Goal: Check status: Check status

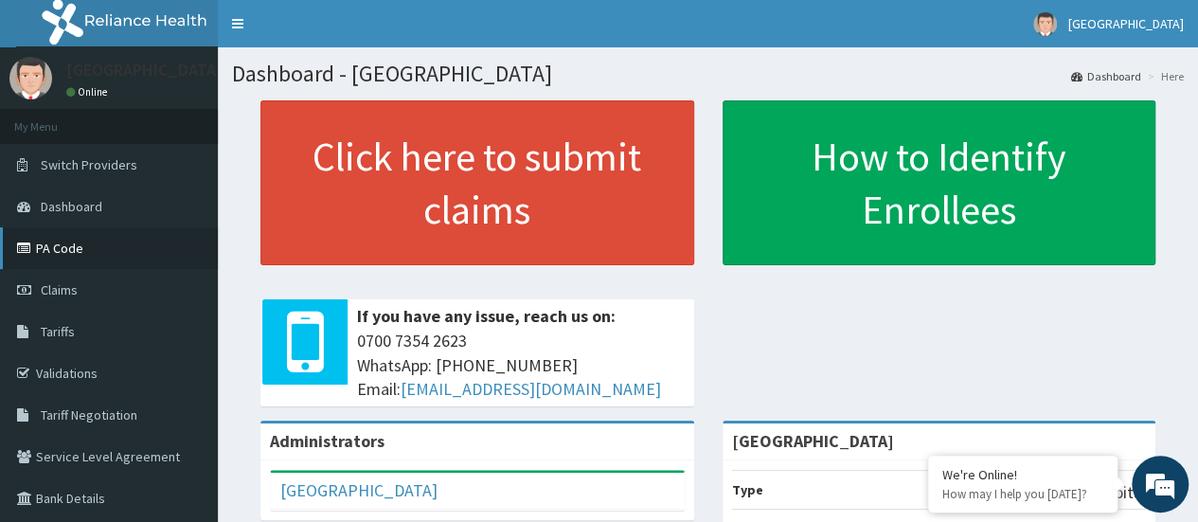
click at [64, 247] on link "PA Code" at bounding box center [109, 248] width 218 height 42
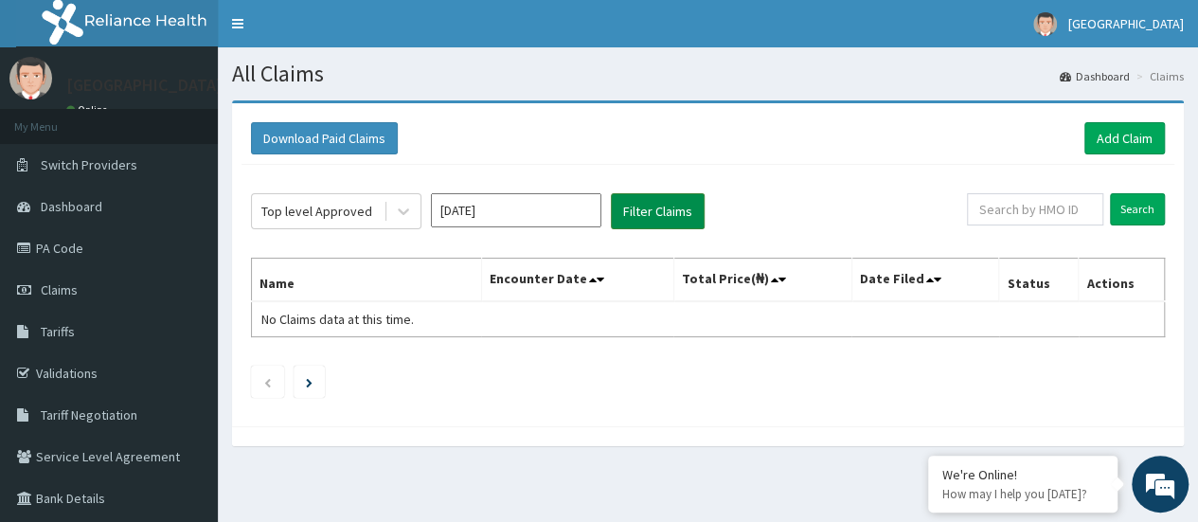
click at [670, 205] on button "Filter Claims" at bounding box center [658, 211] width 94 height 36
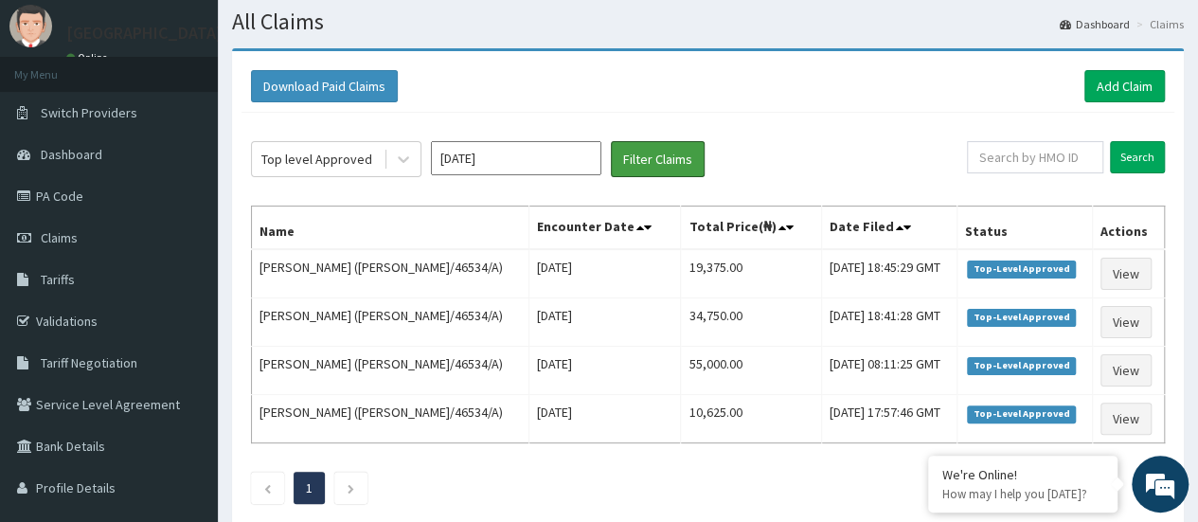
scroll to position [54, 0]
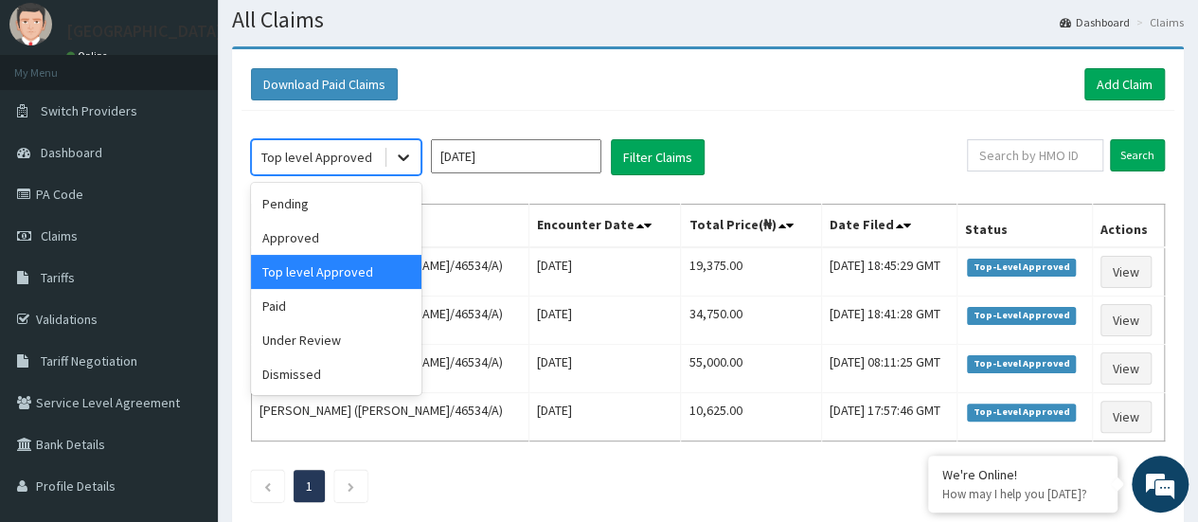
click at [391, 162] on div at bounding box center [403, 157] width 34 height 34
click at [315, 243] on div "Approved" at bounding box center [336, 238] width 170 height 34
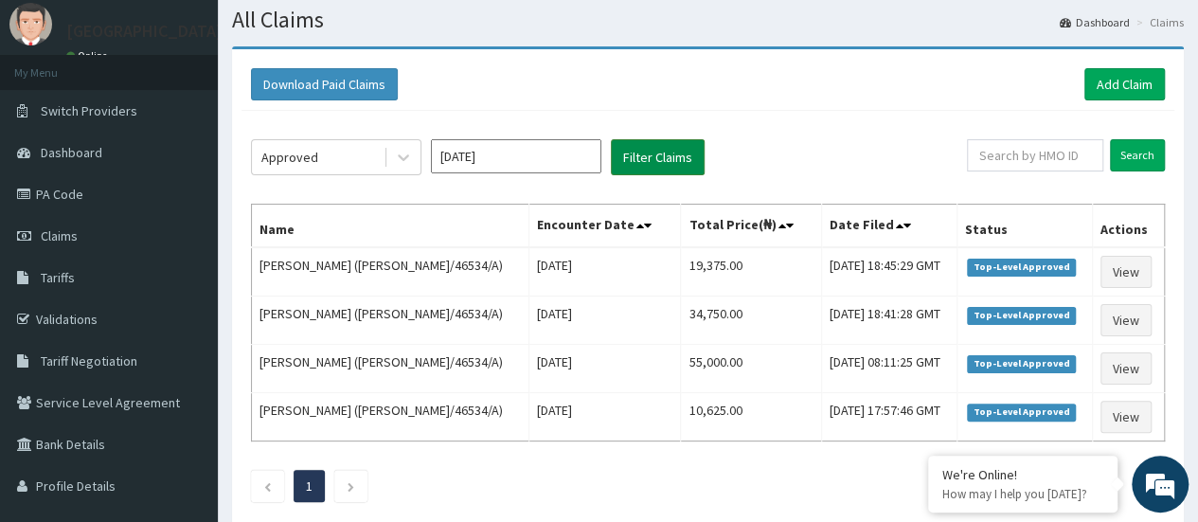
click at [651, 169] on button "Filter Claims" at bounding box center [658, 157] width 94 height 36
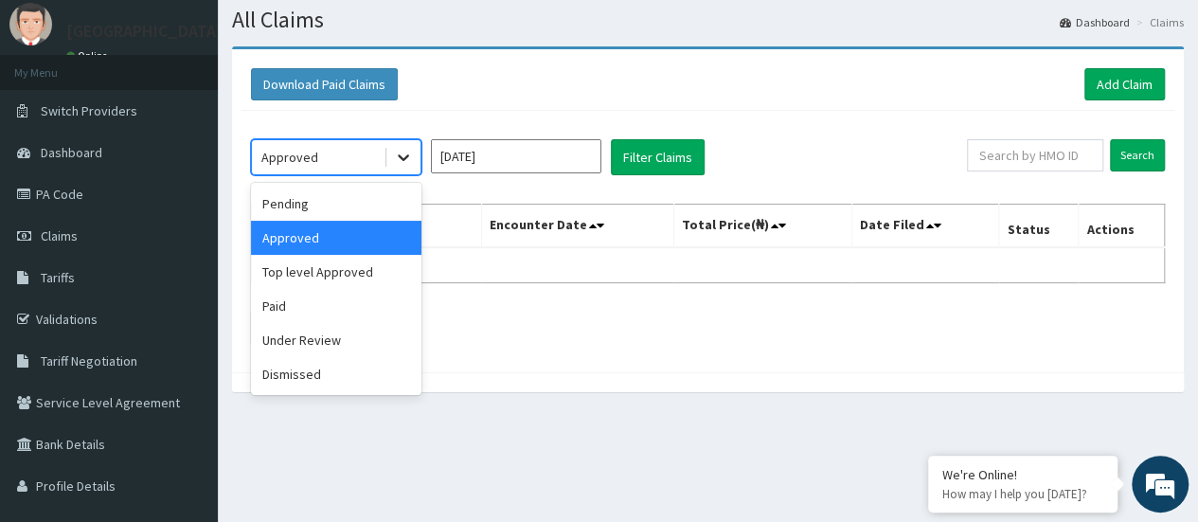
click at [405, 157] on icon at bounding box center [403, 158] width 11 height 7
click at [334, 216] on div "Pending" at bounding box center [336, 204] width 170 height 34
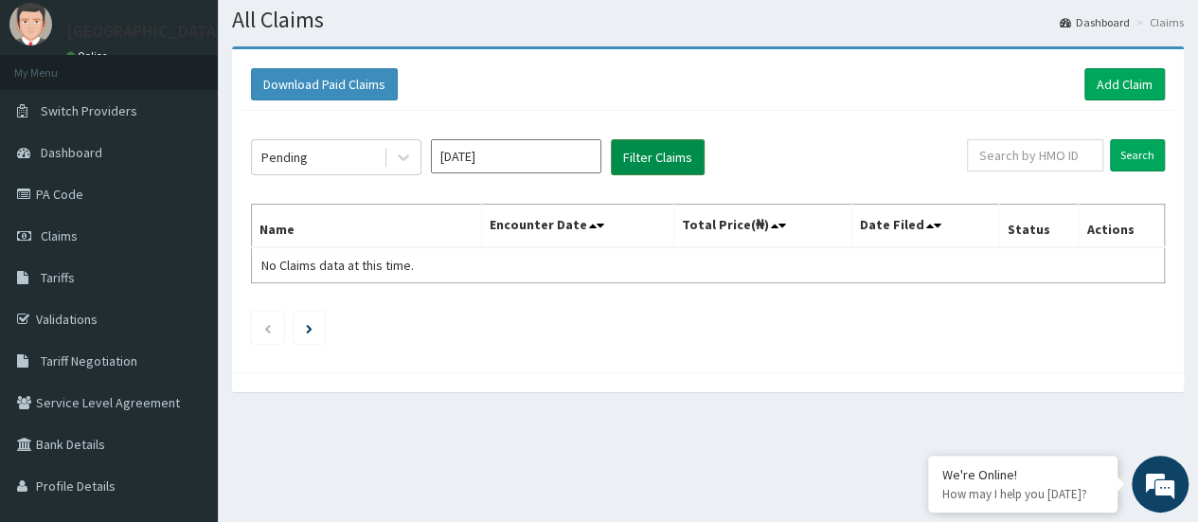
click at [659, 156] on button "Filter Claims" at bounding box center [658, 157] width 94 height 36
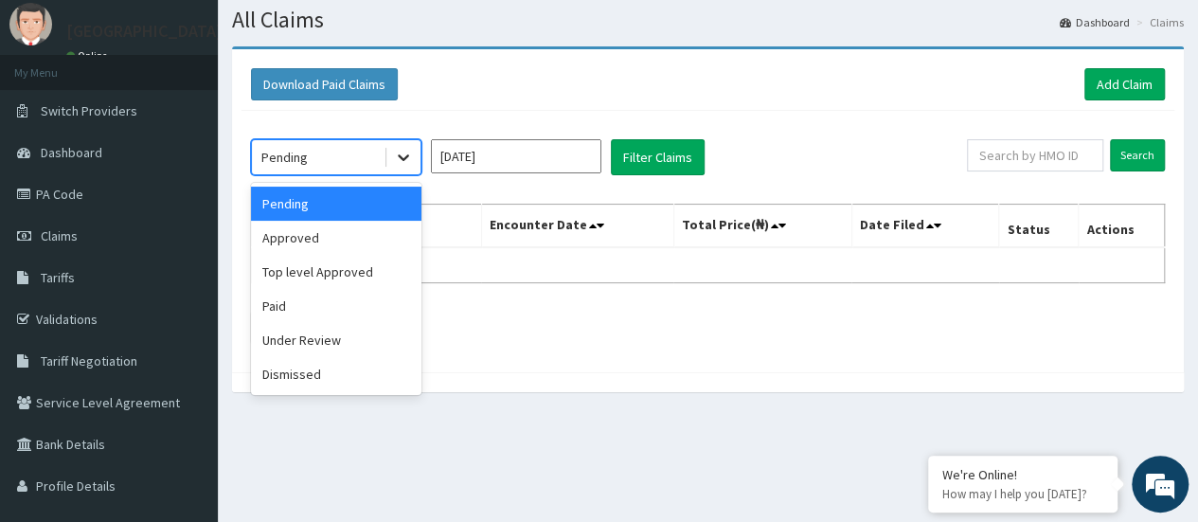
click at [395, 162] on icon at bounding box center [403, 157] width 19 height 19
click at [303, 309] on div "Paid" at bounding box center [336, 306] width 170 height 34
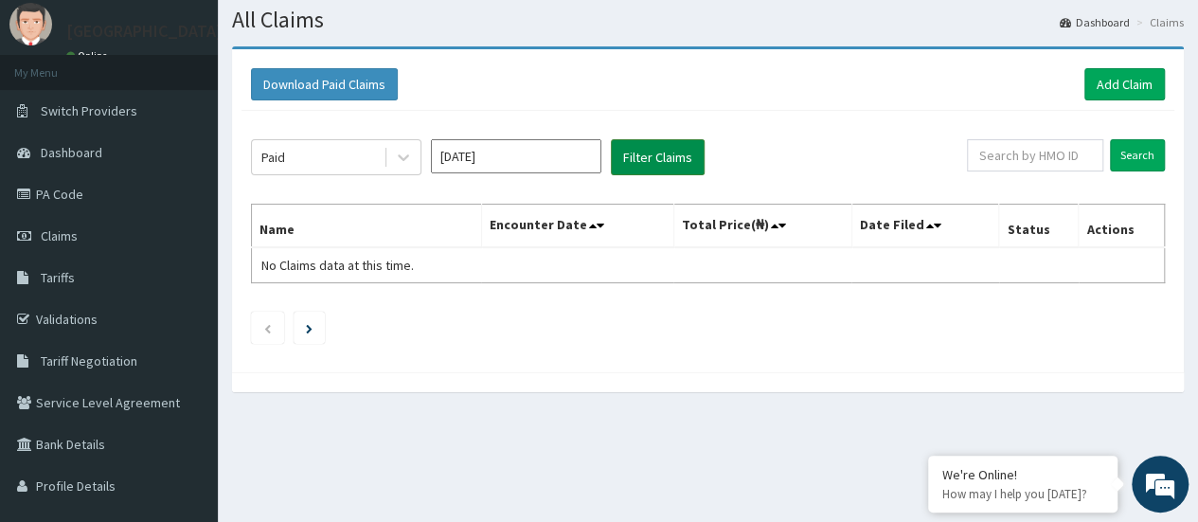
click at [641, 150] on button "Filter Claims" at bounding box center [658, 157] width 94 height 36
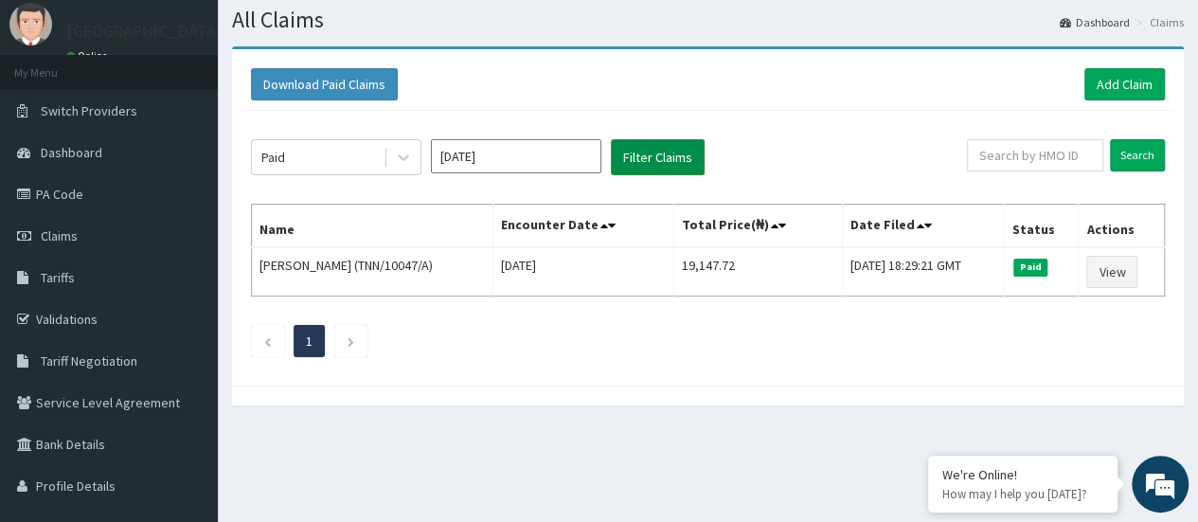
click at [640, 144] on button "Filter Claims" at bounding box center [658, 157] width 94 height 36
click at [392, 151] on div at bounding box center [403, 157] width 34 height 34
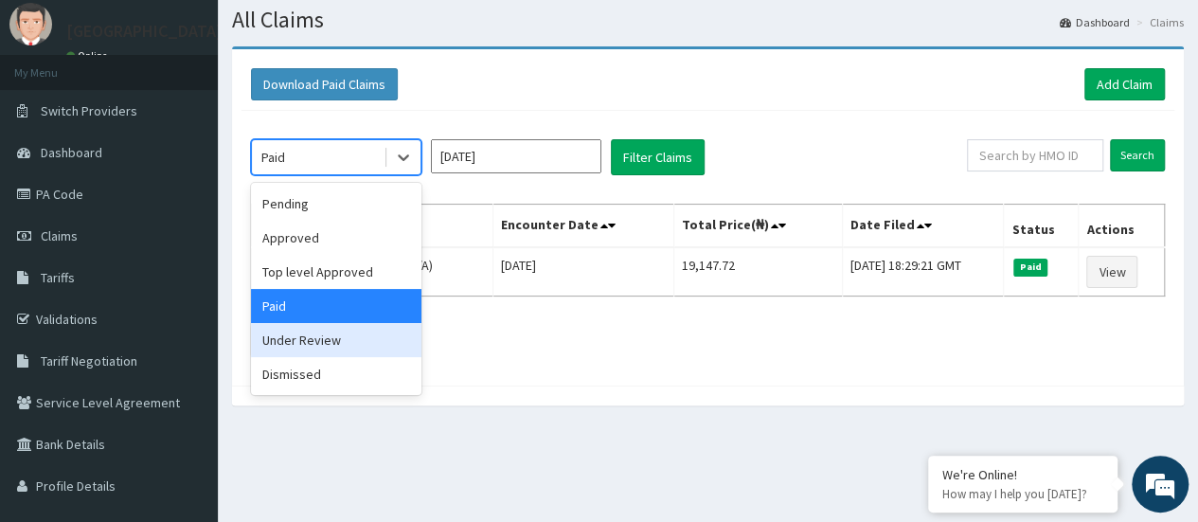
click at [275, 341] on div "Under Review" at bounding box center [336, 340] width 170 height 34
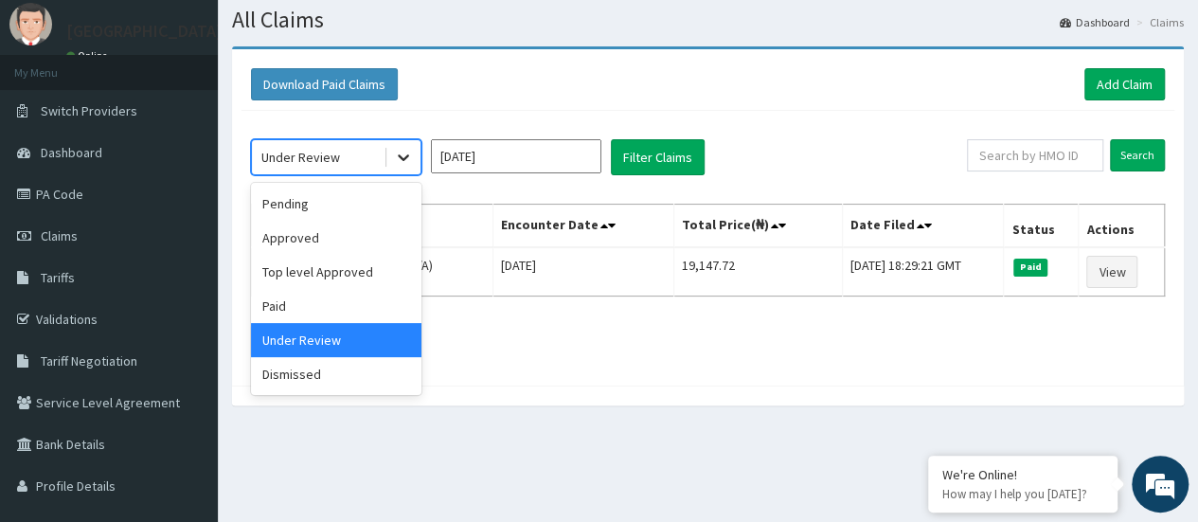
click at [388, 158] on div at bounding box center [403, 157] width 34 height 34
click at [323, 264] on div "Top level Approved" at bounding box center [336, 272] width 170 height 34
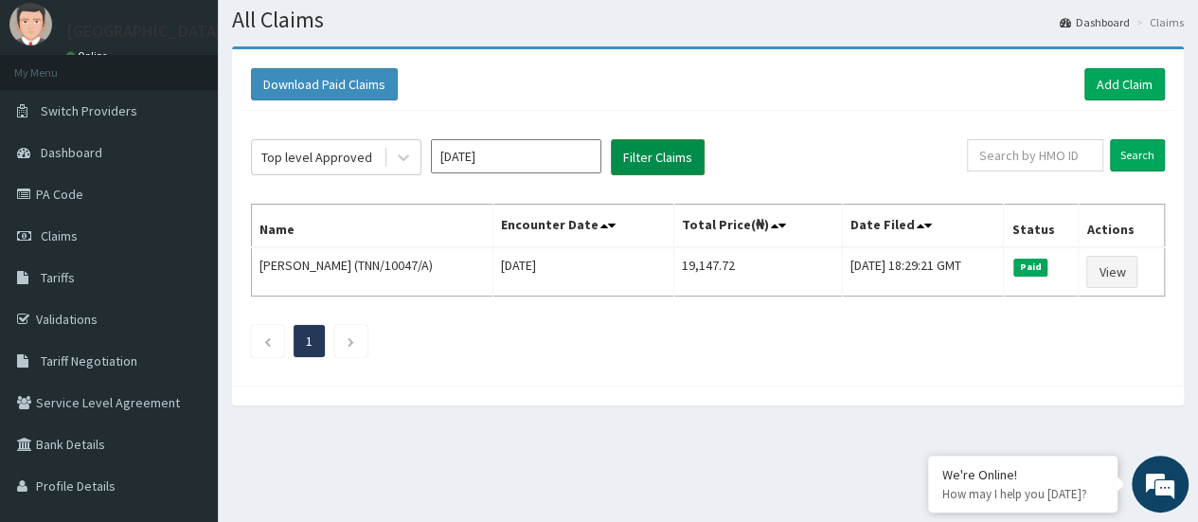
click at [650, 154] on button "Filter Claims" at bounding box center [658, 157] width 94 height 36
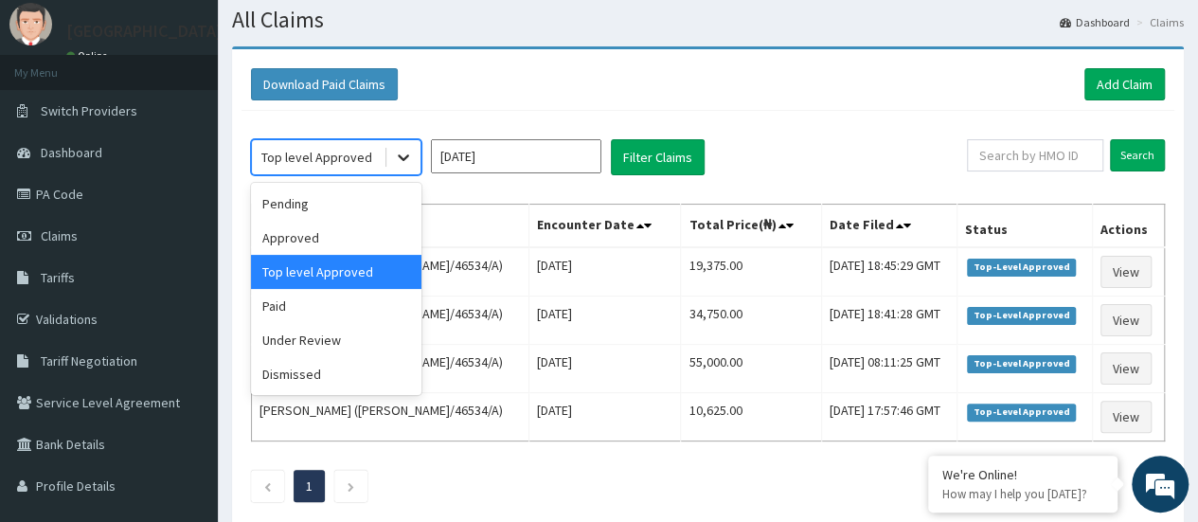
click at [396, 162] on icon at bounding box center [403, 157] width 19 height 19
click at [323, 246] on div "Approved" at bounding box center [336, 238] width 170 height 34
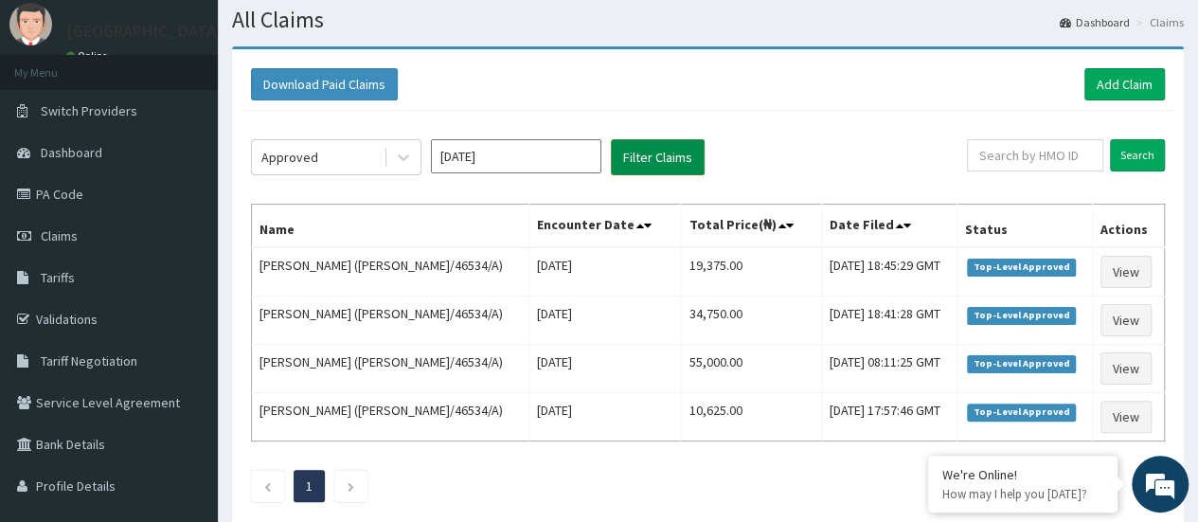
click at [659, 152] on button "Filter Claims" at bounding box center [658, 157] width 94 height 36
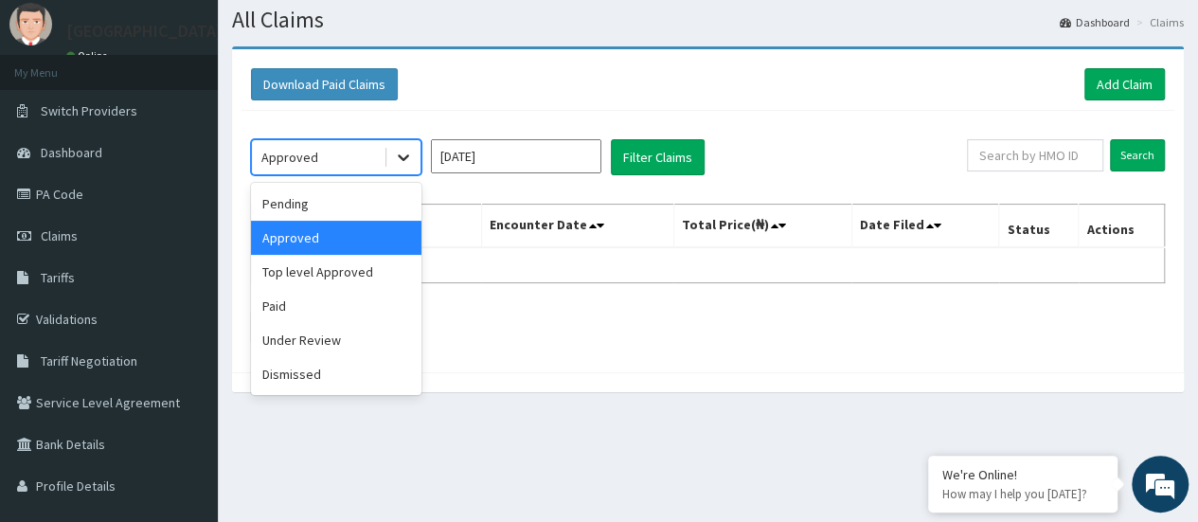
click at [401, 168] on div at bounding box center [403, 157] width 34 height 34
click at [309, 300] on div "Paid" at bounding box center [336, 306] width 170 height 34
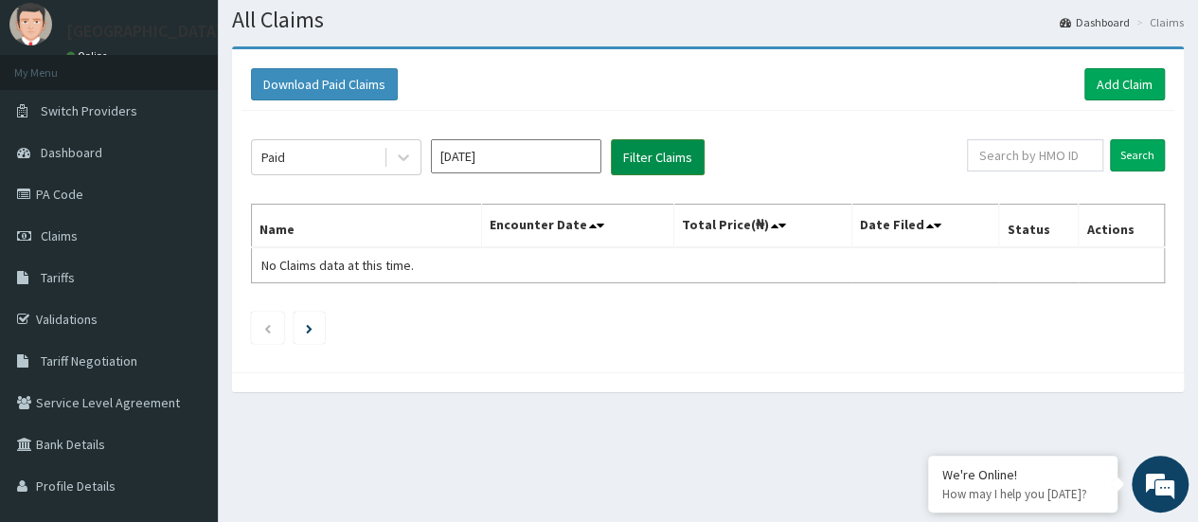
click at [642, 160] on button "Filter Claims" at bounding box center [658, 157] width 94 height 36
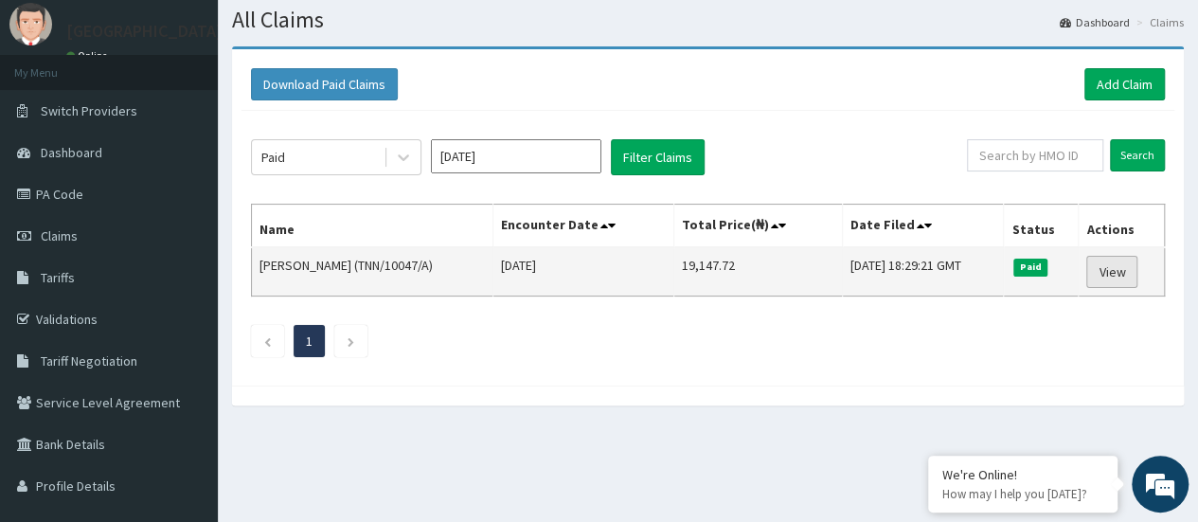
click at [1131, 267] on link "View" at bounding box center [1111, 272] width 51 height 32
